Goal: Task Accomplishment & Management: Use online tool/utility

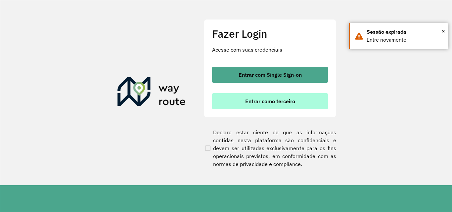
click at [242, 101] on button "Entrar como terceiro" at bounding box center [270, 101] width 116 height 16
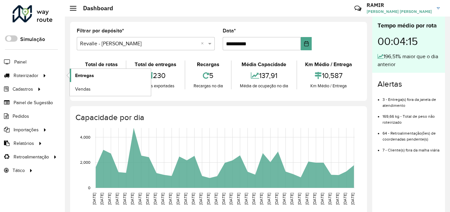
click at [82, 72] on span "Entregas" at bounding box center [84, 75] width 19 height 7
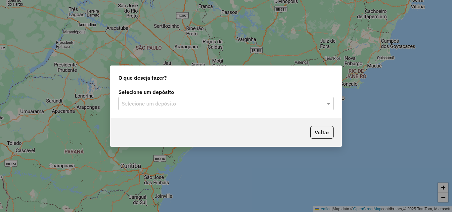
drag, startPoint x: 273, startPoint y: 105, endPoint x: 265, endPoint y: 108, distance: 8.7
click at [273, 105] on input "text" at bounding box center [219, 104] width 195 height 8
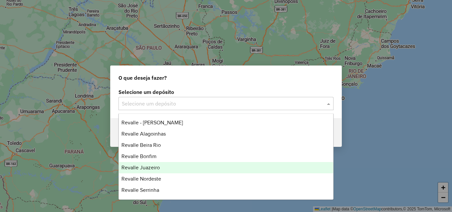
click at [143, 165] on span "Revalle Juazeiro" at bounding box center [141, 168] width 38 height 6
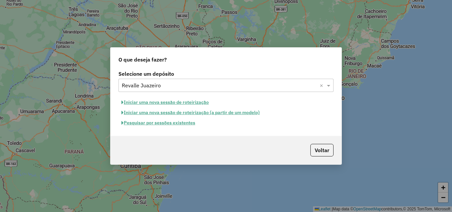
click at [189, 124] on button "Pesquisar por sessões existentes" at bounding box center [159, 123] width 80 height 10
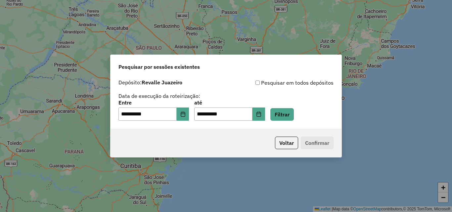
click at [188, 122] on div "**********" at bounding box center [226, 102] width 231 height 53
click at [186, 116] on icon "Choose Date" at bounding box center [182, 114] width 5 height 5
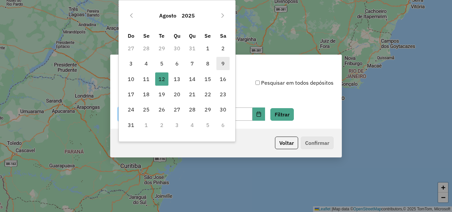
click at [223, 66] on span "9" at bounding box center [223, 63] width 13 height 13
type input "**********"
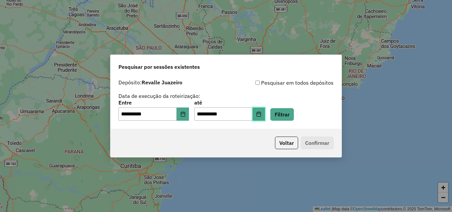
click at [262, 114] on icon "Choose Date" at bounding box center [258, 114] width 5 height 5
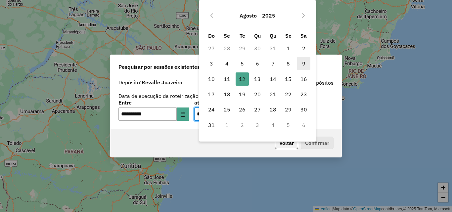
click at [304, 65] on span "9" at bounding box center [303, 63] width 13 height 13
type input "**********"
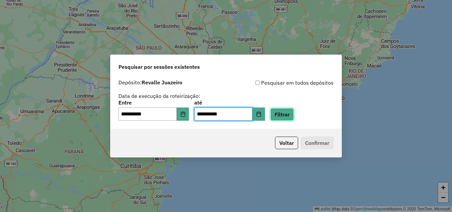
click at [290, 112] on button "Filtrar" at bounding box center [283, 114] width 24 height 13
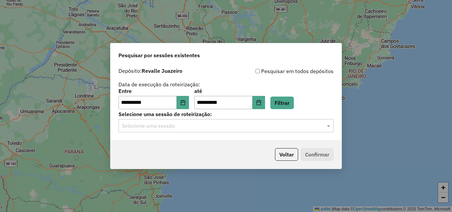
click at [244, 129] on input "text" at bounding box center [219, 126] width 195 height 8
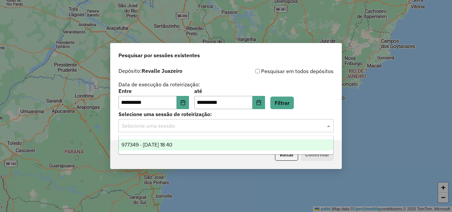
click at [211, 146] on div "977349 - 09/08/2025 18:40" at bounding box center [226, 144] width 215 height 11
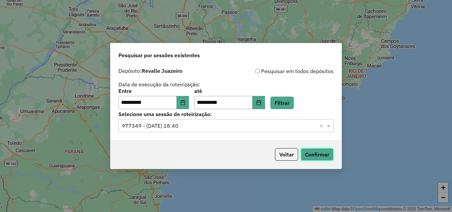
click at [304, 155] on button "Confirmar" at bounding box center [317, 154] width 33 height 13
click at [185, 102] on icon "Choose Date" at bounding box center [182, 102] width 5 height 5
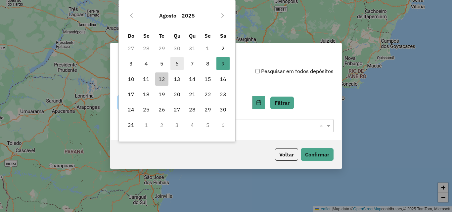
click at [175, 64] on span "6" at bounding box center [177, 63] width 13 height 13
type input "**********"
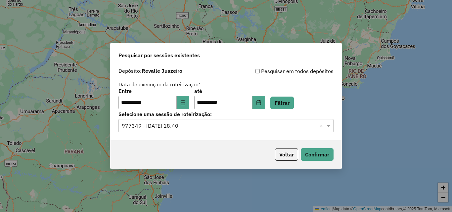
click at [277, 104] on div "**********" at bounding box center [226, 99] width 215 height 21
click at [262, 102] on icon "Choose Date" at bounding box center [258, 102] width 5 height 5
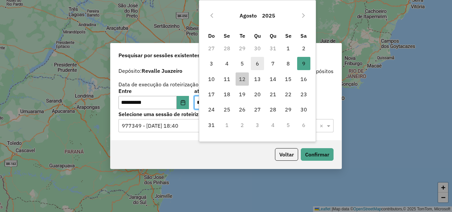
click at [257, 65] on span "6" at bounding box center [257, 63] width 13 height 13
type input "**********"
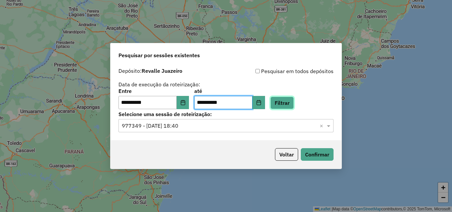
click at [289, 100] on button "Filtrar" at bounding box center [283, 103] width 24 height 13
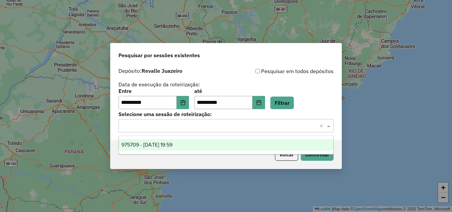
click at [236, 127] on input "text" at bounding box center [219, 126] width 195 height 8
click at [218, 144] on div "975709 - 06/08/2025 19:59" at bounding box center [226, 144] width 215 height 11
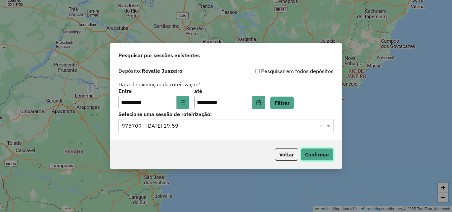
click at [310, 155] on button "Confirmar" at bounding box center [317, 154] width 33 height 13
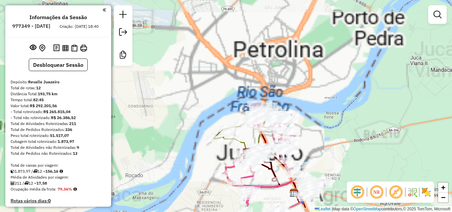
drag, startPoint x: 279, startPoint y: 119, endPoint x: 232, endPoint y: 75, distance: 64.2
click at [233, 75] on div "Janela de atendimento Grade de atendimento Capacidade Transportadoras Veículos …" at bounding box center [226, 106] width 452 height 212
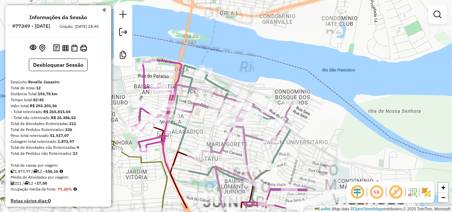
drag, startPoint x: 228, startPoint y: 100, endPoint x: 263, endPoint y: 48, distance: 62.4
click at [263, 48] on div "Janela de atendimento Grade de atendimento Capacidade Transportadoras Veículos …" at bounding box center [226, 106] width 452 height 212
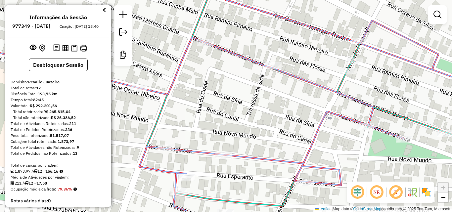
drag, startPoint x: 224, startPoint y: 146, endPoint x: 228, endPoint y: 124, distance: 23.3
click at [228, 124] on div "Janela de atendimento Grade de atendimento Capacidade Transportadoras Veículos …" at bounding box center [226, 106] width 452 height 212
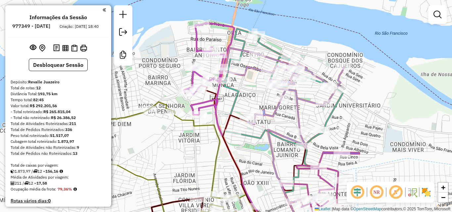
drag, startPoint x: 213, startPoint y: 97, endPoint x: 237, endPoint y: 89, distance: 25.6
click at [237, 89] on icon at bounding box center [283, 88] width 120 height 119
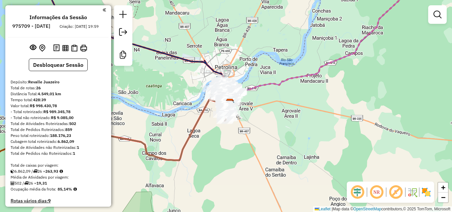
drag, startPoint x: 221, startPoint y: 83, endPoint x: 211, endPoint y: 43, distance: 41.4
click at [211, 43] on div "Janela de atendimento Grade de atendimento Capacidade Transportadoras Veículos …" at bounding box center [226, 106] width 452 height 212
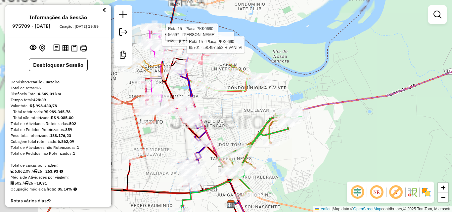
drag, startPoint x: 187, startPoint y: 57, endPoint x: 267, endPoint y: 64, distance: 80.1
click at [267, 64] on div "Rota 15 - Placa PKK0690 58068 - [PERSON_NAME] DE C Rota 13 - Placa PKL6654 2548…" at bounding box center [226, 106] width 452 height 212
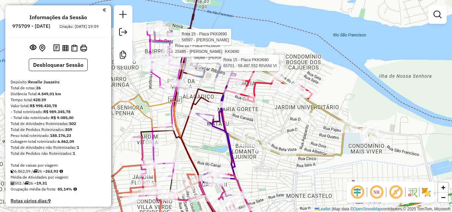
drag, startPoint x: 259, startPoint y: 24, endPoint x: 276, endPoint y: 28, distance: 17.5
click at [276, 28] on div "Rota 15 - Placa PKK0690 58068 - [PERSON_NAME] DE C Rota 13 - Placa PKL6654 2548…" at bounding box center [226, 106] width 452 height 212
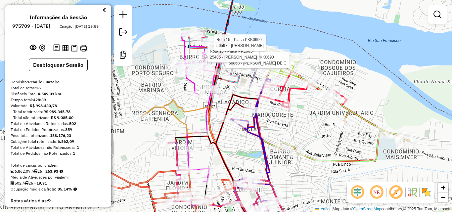
drag, startPoint x: 203, startPoint y: 128, endPoint x: 222, endPoint y: 108, distance: 27.6
click at [222, 108] on div "Rota 15 - Placa PKK0690 58068 - [PERSON_NAME] DE C Rota 13 - Placa PKL6654 2548…" at bounding box center [226, 106] width 452 height 212
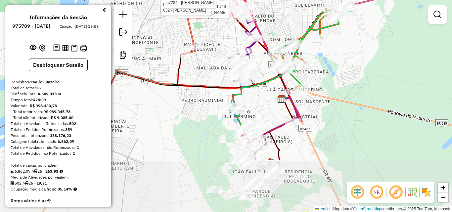
drag, startPoint x: 239, startPoint y: 115, endPoint x: 225, endPoint y: 47, distance: 69.8
click at [225, 47] on div "Rota 15 - Placa PKK0690 58068 - [PERSON_NAME] DE C Rota 13 - Placa PKL6654 2548…" at bounding box center [226, 106] width 452 height 212
